Goal: Task Accomplishment & Management: Use online tool/utility

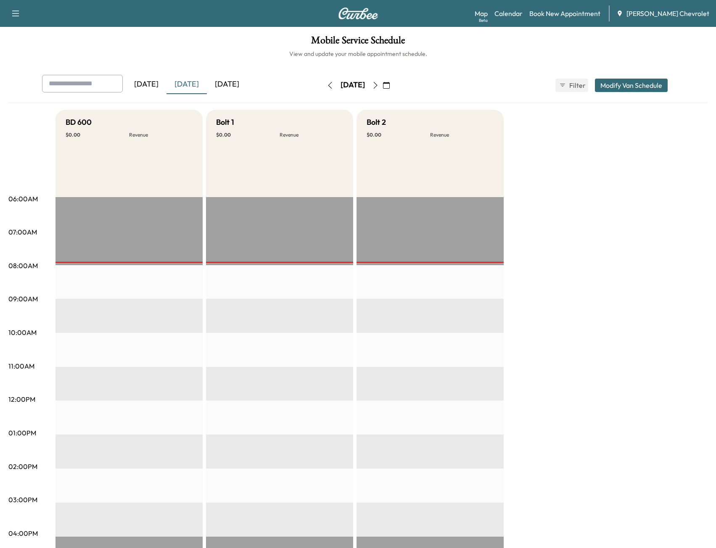
click at [232, 46] on h1 "Mobile Service Schedule" at bounding box center [357, 42] width 699 height 14
click at [544, 313] on div "BD 600 $ 0.00 Revenue EST Start Bolt 1 $ 0.00 Revenue EST Start Bolt 2 $ 0.00 R…" at bounding box center [382, 425] width 652 height 631
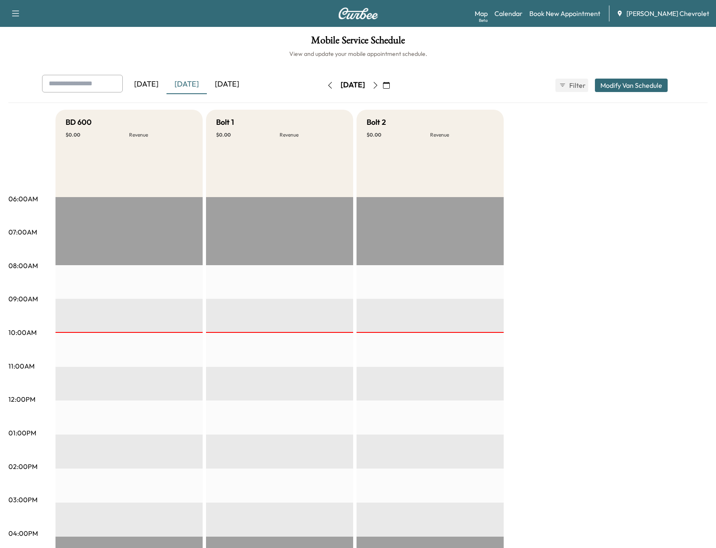
click at [495, 48] on h1 "Mobile Service Schedule" at bounding box center [357, 42] width 699 height 14
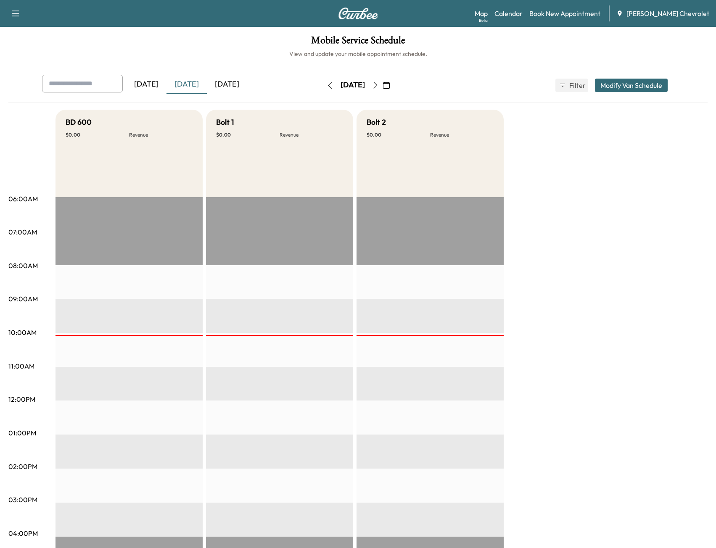
click at [614, 303] on div "BD 600 $ 0.00 Revenue EST Start Bolt 1 $ 0.00 Revenue EST Start Bolt 2 $ 0.00 R…" at bounding box center [382, 425] width 652 height 631
